Goal: Information Seeking & Learning: Learn about a topic

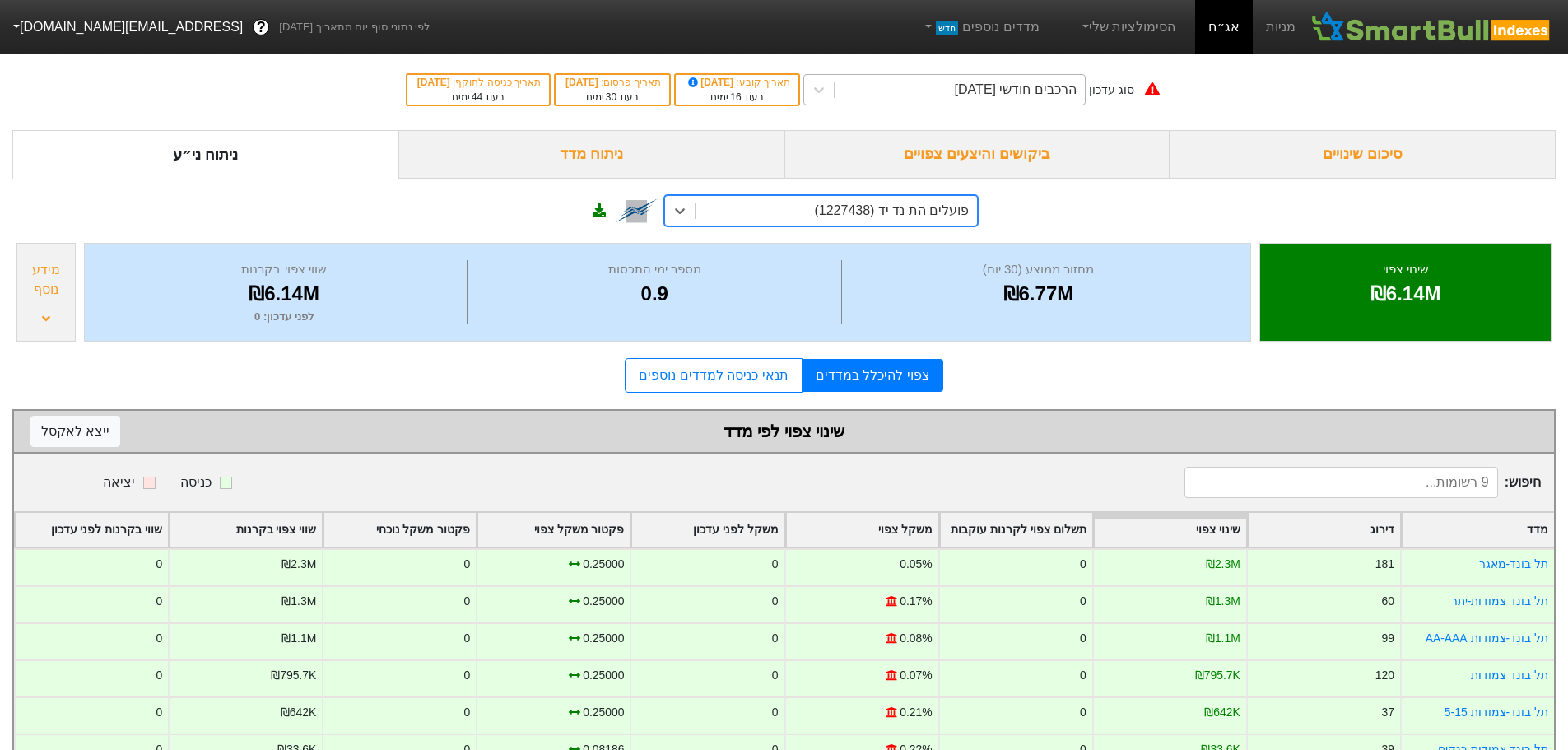
click at [1002, 92] on div "הרכבים חודשי [DATE]" at bounding box center [1015, 89] width 122 height 19
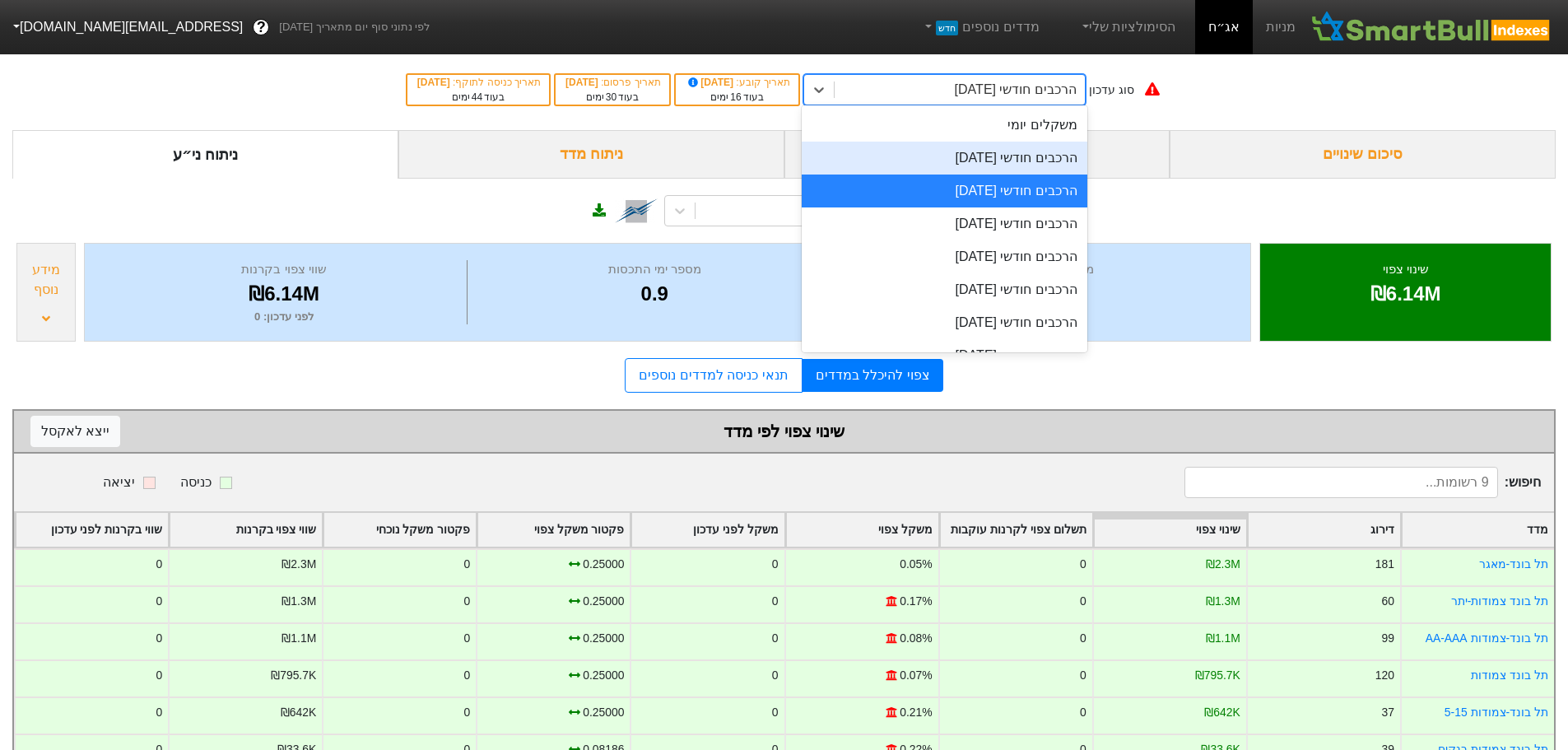
click at [990, 160] on div "הרכבים חודשי [DATE]" at bounding box center [944, 158] width 286 height 33
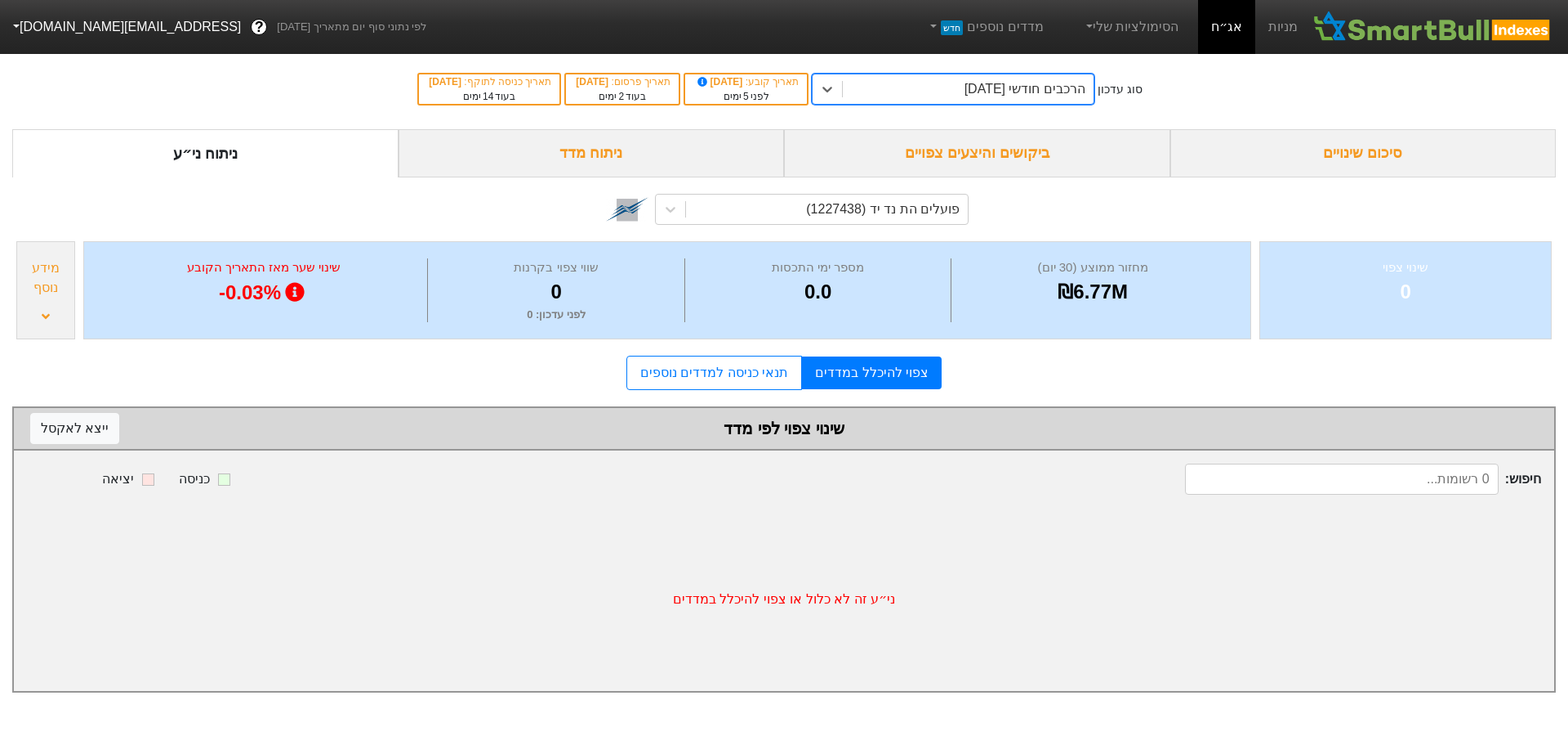
click at [1000, 157] on div "ביקושים והיצעים צפויים" at bounding box center [977, 153] width 386 height 49
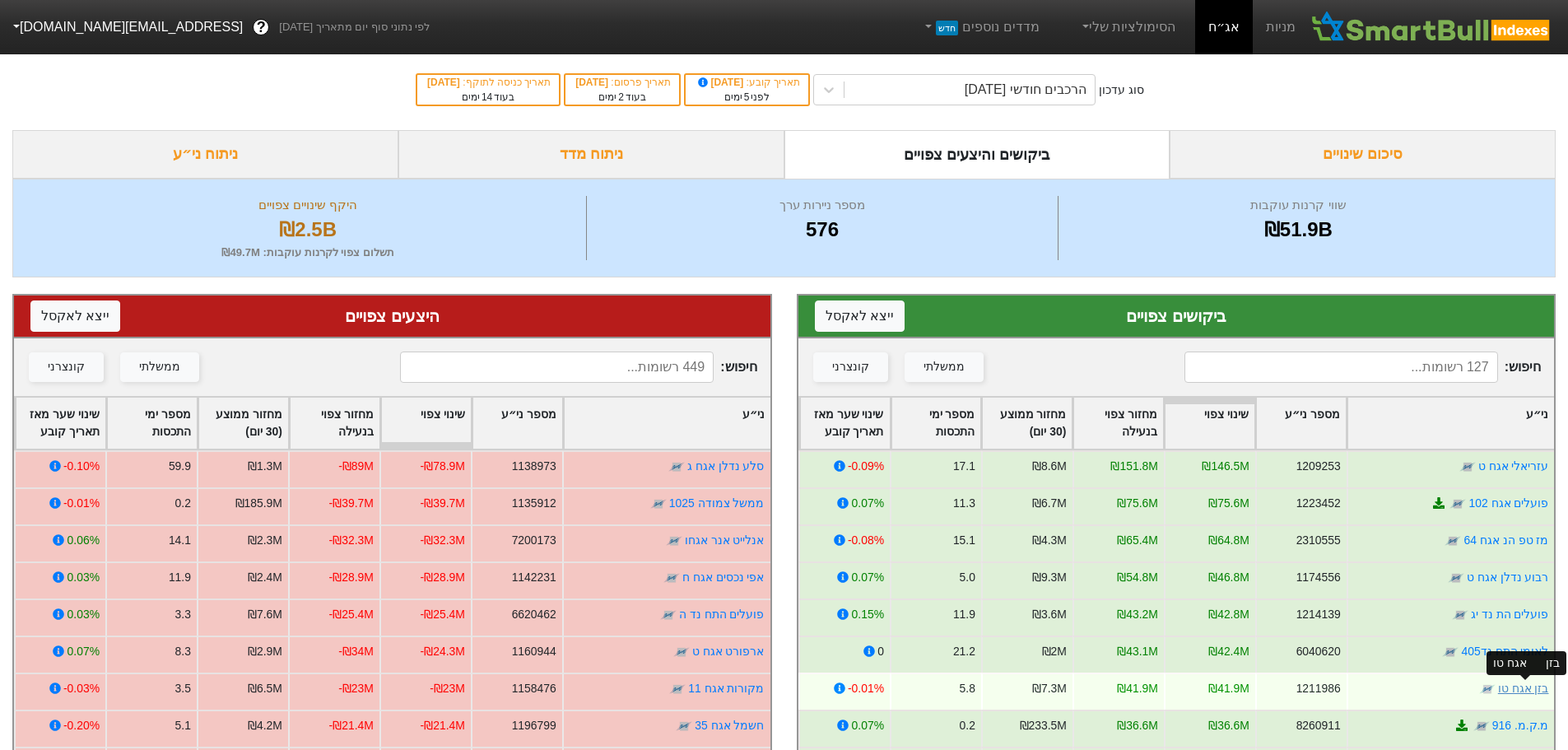
click at [1530, 689] on link "בזן אגח טו" at bounding box center [1522, 688] width 51 height 13
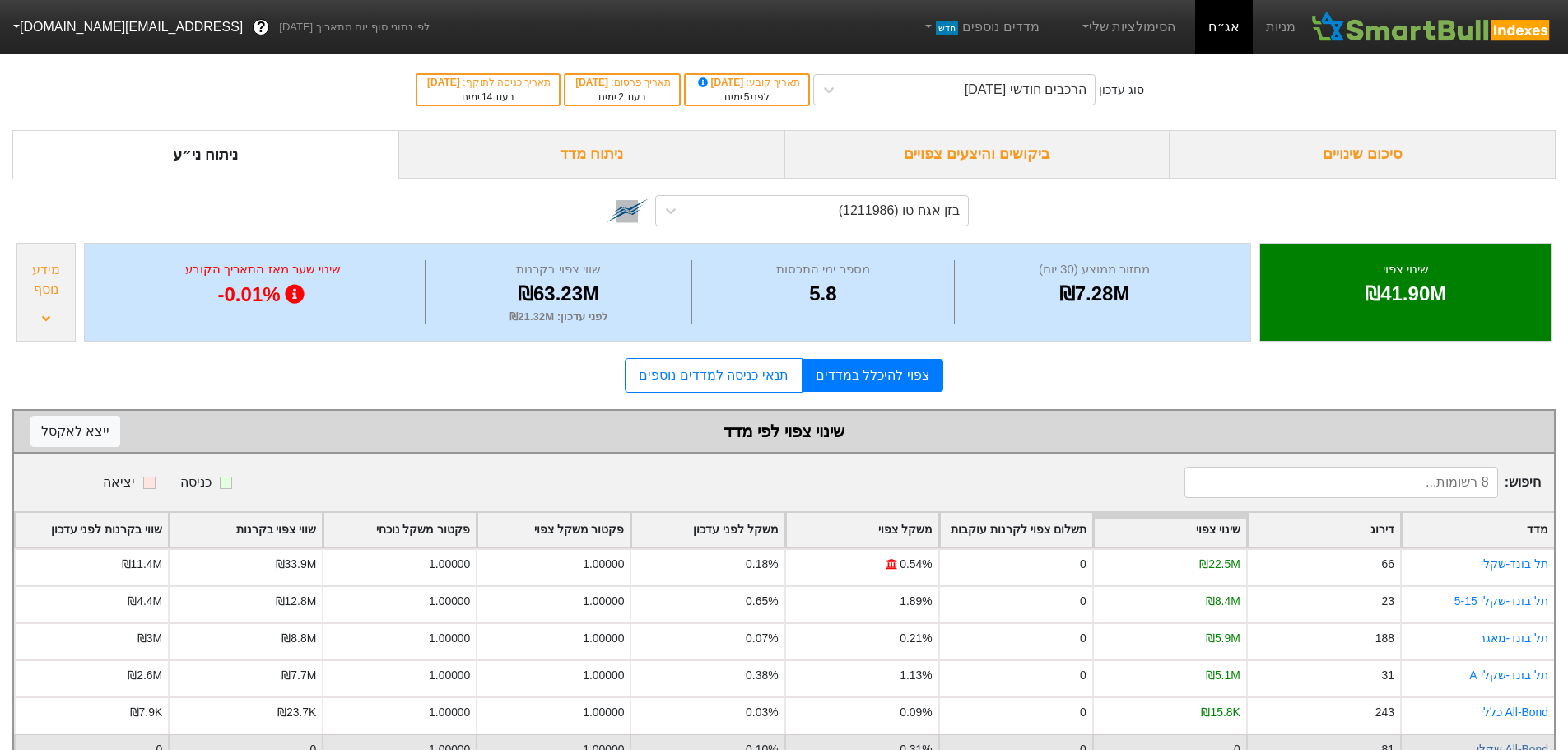
scroll to position [125, 0]
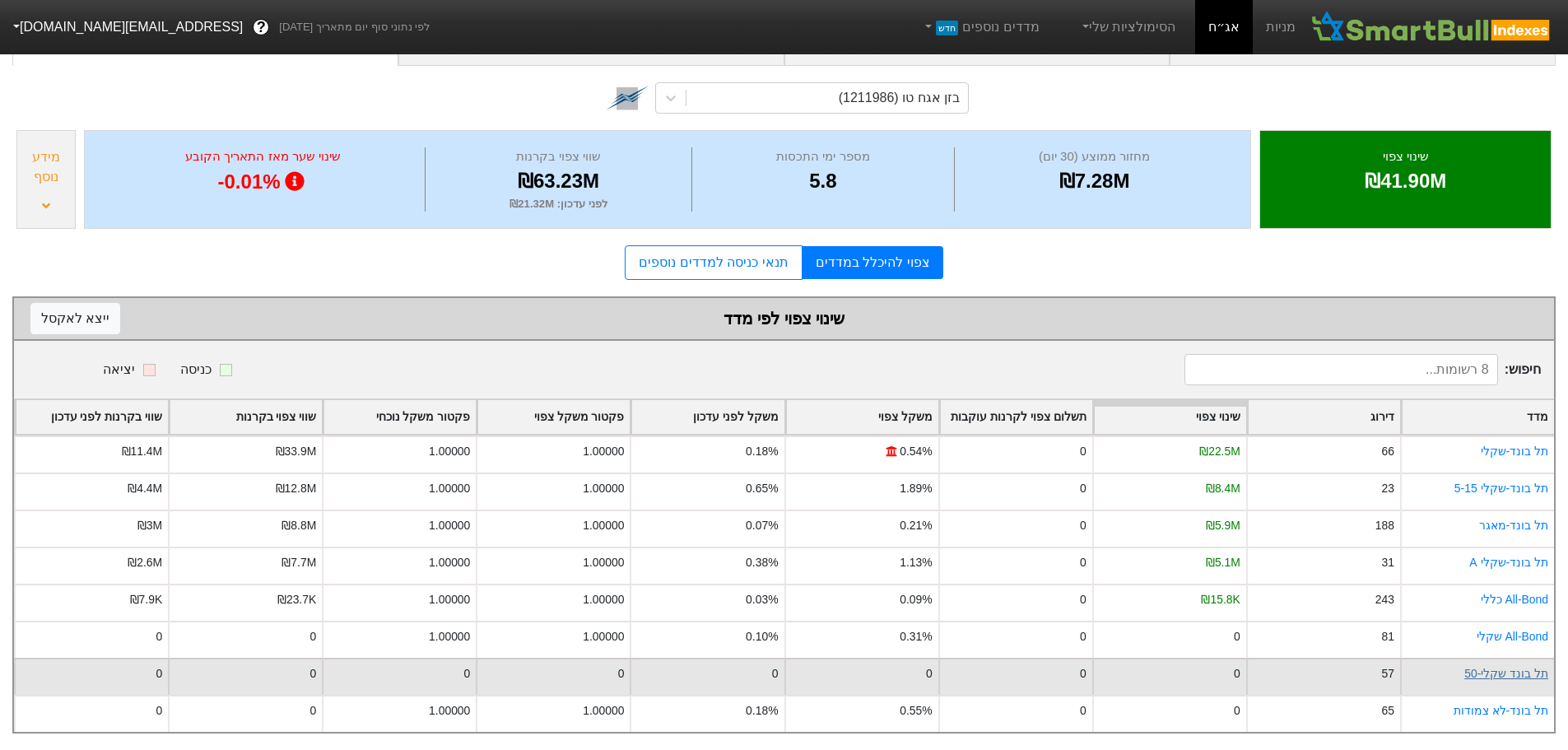
click at [1519, 667] on link "תל בונד שקלי-50" at bounding box center [1506, 673] width 84 height 13
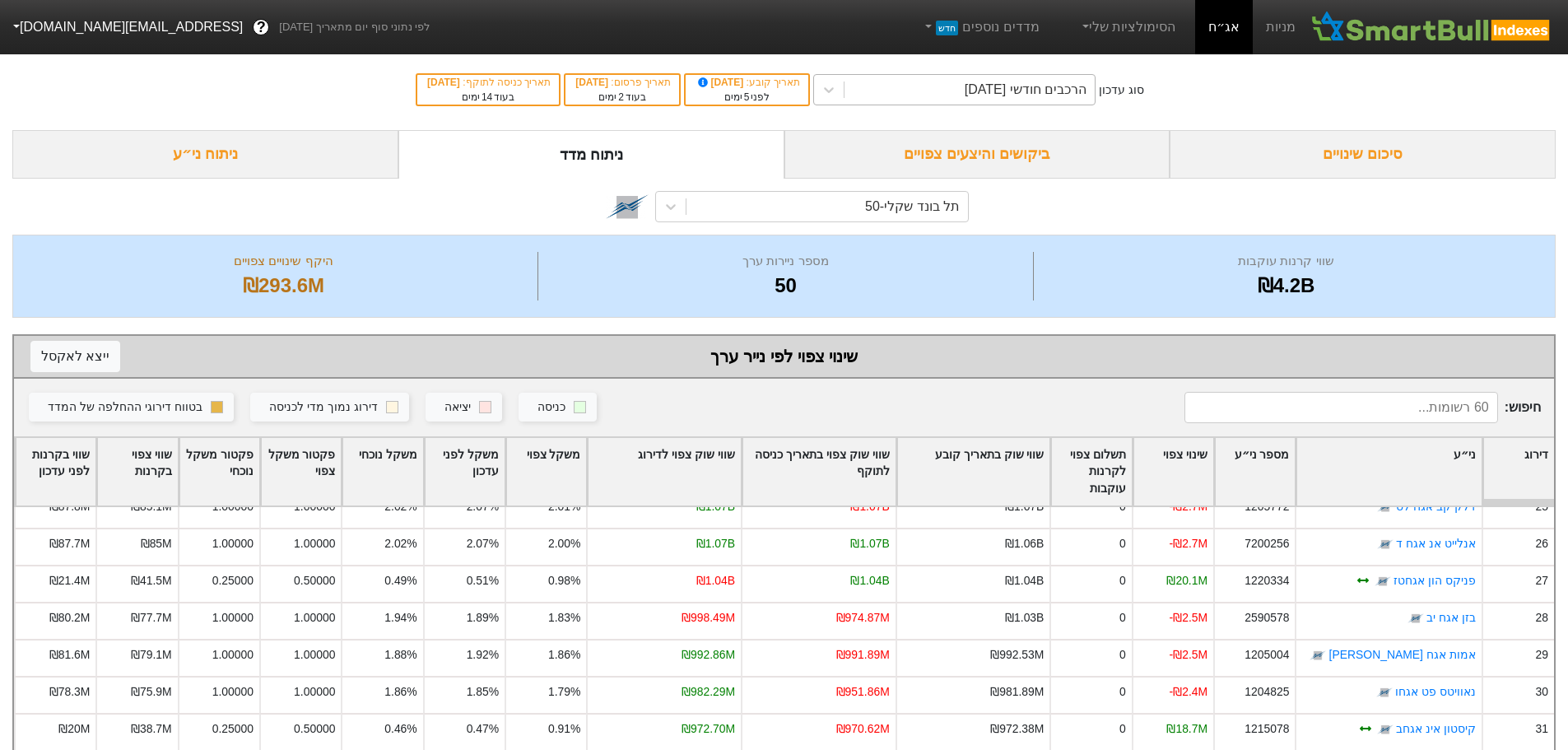
click at [986, 96] on div "הרכבים חודשי [DATE]" at bounding box center [1026, 89] width 122 height 19
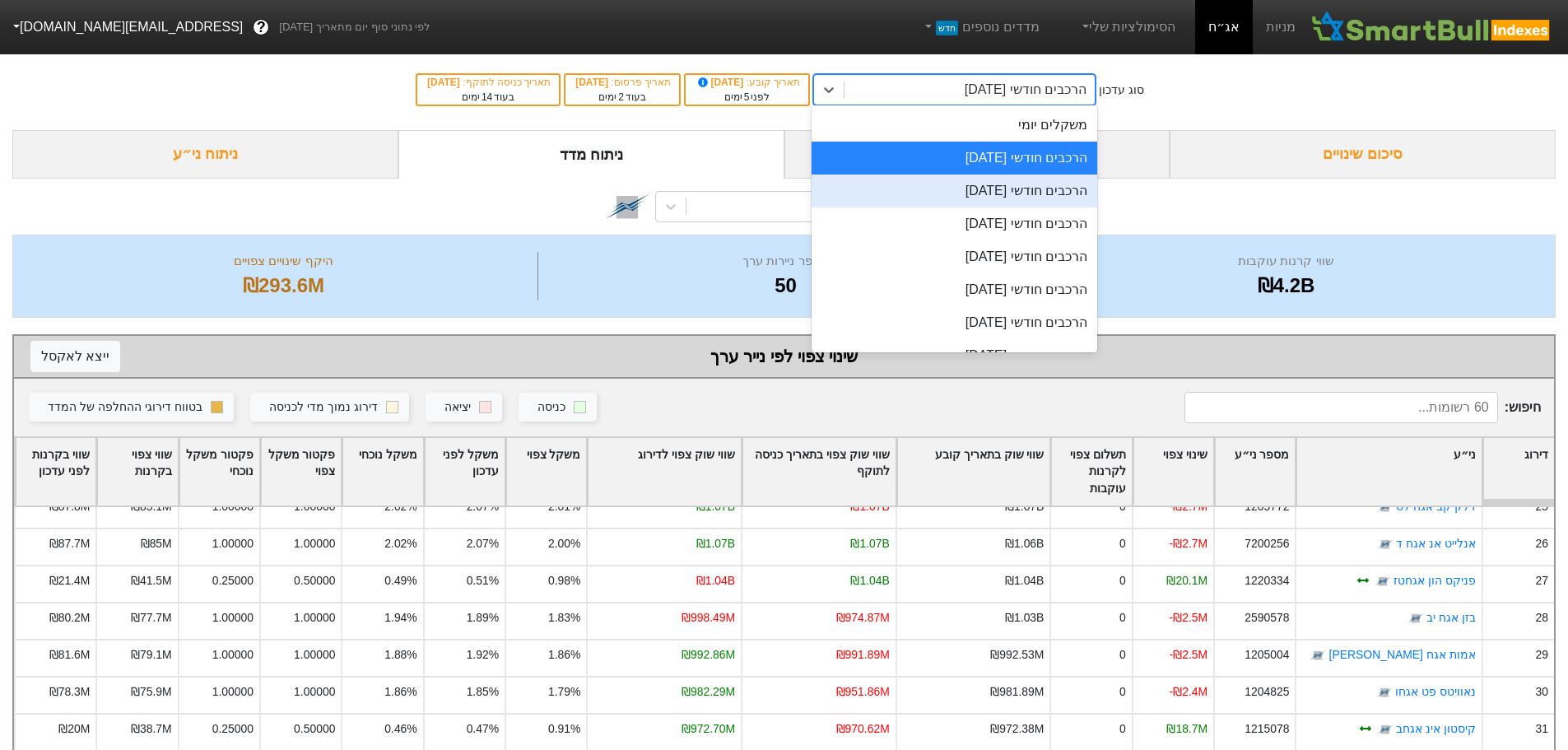
click at [946, 186] on div "הרכבים חודשי [DATE]" at bounding box center [954, 191] width 286 height 33
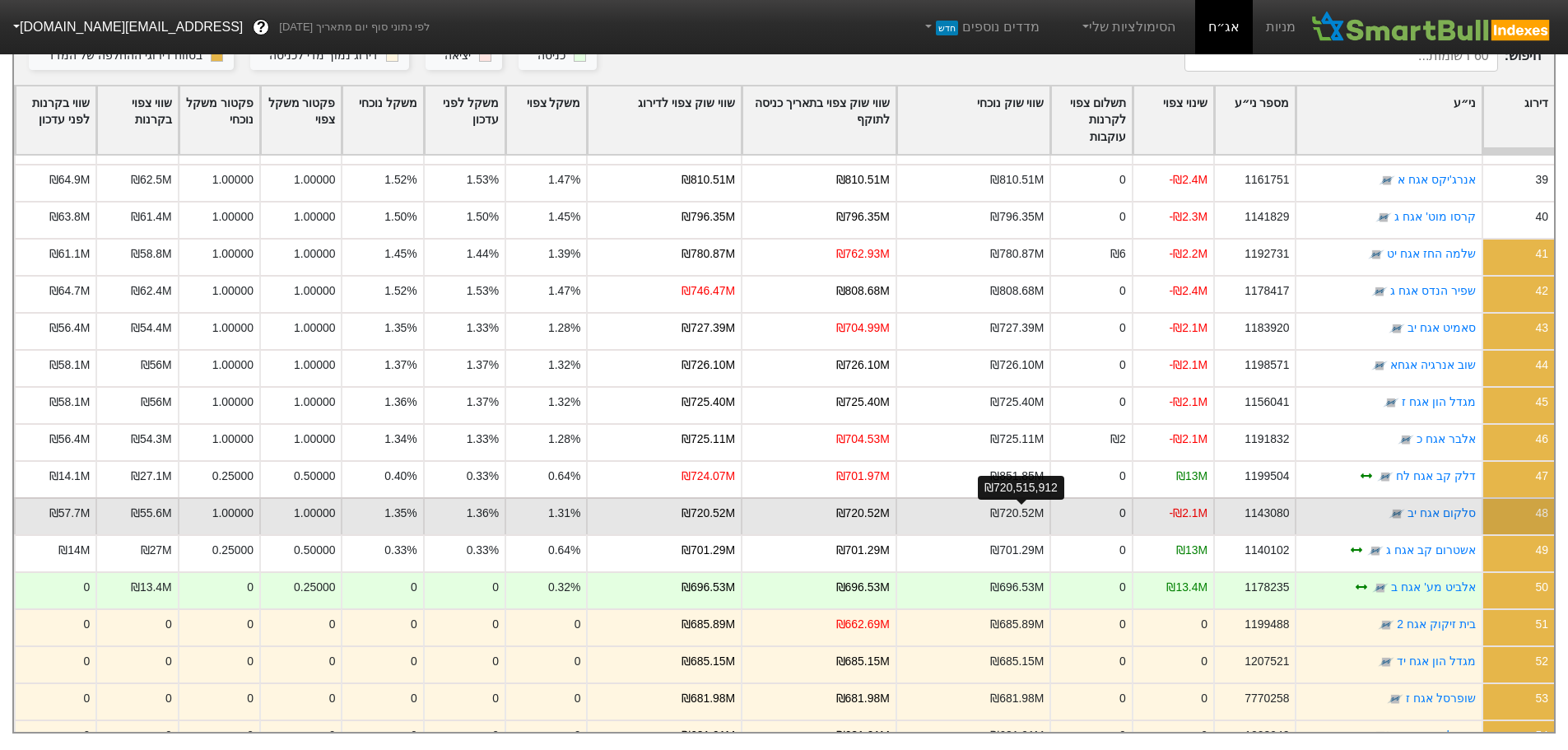
scroll to position [987, 0]
